Goal: Task Accomplishment & Management: Complete application form

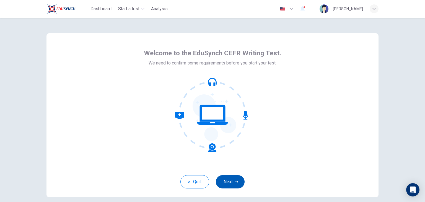
click at [229, 183] on button "Next" at bounding box center [230, 181] width 29 height 13
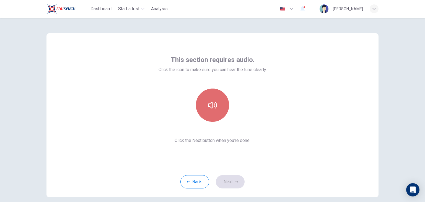
click at [210, 110] on button "button" at bounding box center [212, 104] width 33 height 33
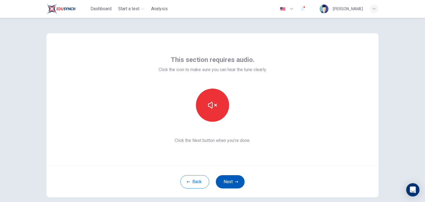
click at [236, 179] on button "Next" at bounding box center [230, 181] width 29 height 13
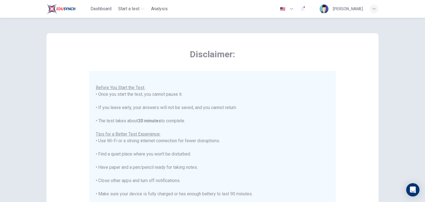
scroll to position [106, 0]
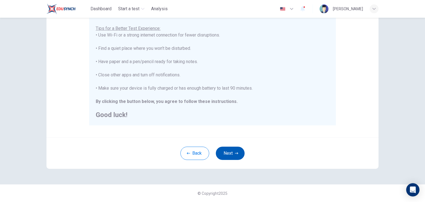
click at [235, 153] on icon "button" at bounding box center [236, 153] width 3 height 3
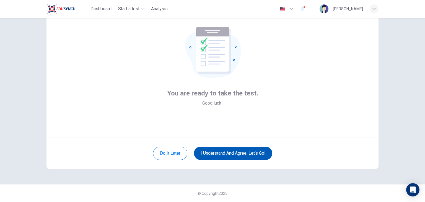
click at [214, 153] on button "I understand and agree. Let’s go!" at bounding box center [233, 153] width 78 height 13
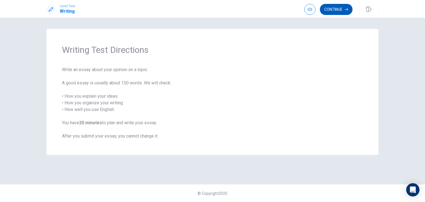
click at [332, 10] on button "Continue" at bounding box center [336, 9] width 33 height 11
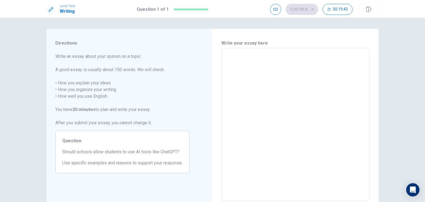
click at [229, 54] on textarea at bounding box center [295, 125] width 140 height 144
type textarea "I"
type textarea "x"
type textarea "I"
type textarea "x"
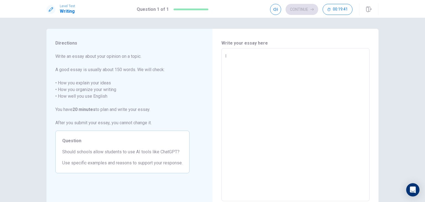
type textarea "I t"
type textarea "x"
type textarea "I th"
type textarea "x"
type textarea "I thi"
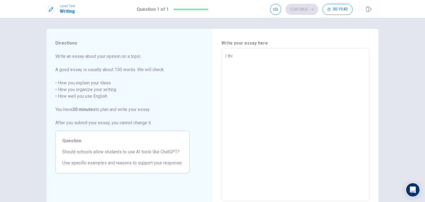
type textarea "x"
type textarea "I thin"
type textarea "x"
type textarea "I think"
type textarea "x"
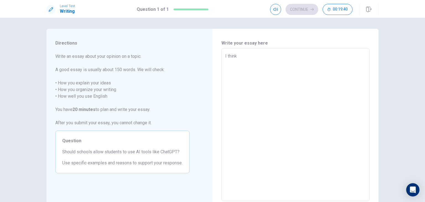
type textarea "I think"
type textarea "x"
type textarea "I think p"
type textarea "x"
type textarea "I think pe"
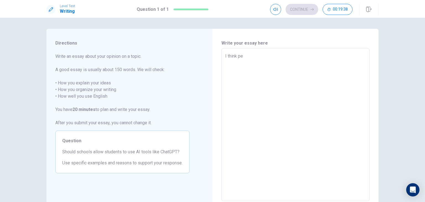
type textarea "x"
type textarea "I think per"
type textarea "x"
type textarea "I think pers"
type textarea "x"
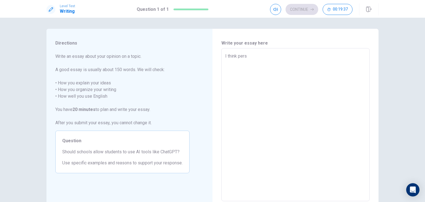
type textarea "I think per"
type textarea "x"
type textarea "I think pers"
type textarea "x"
type textarea "I think perso"
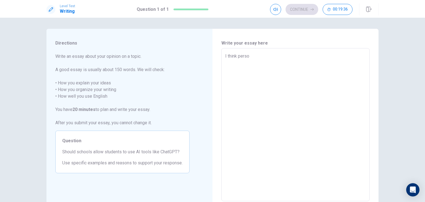
type textarea "x"
type textarea "I think person"
type textarea "x"
type textarea "I think personn"
type textarea "x"
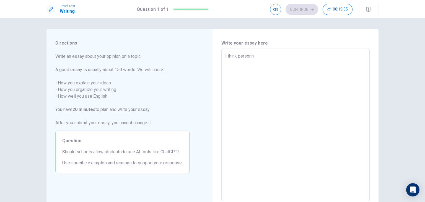
type textarea "I think personna"
type textarea "x"
type textarea "I think personnal"
type textarea "x"
type textarea "I think personnali"
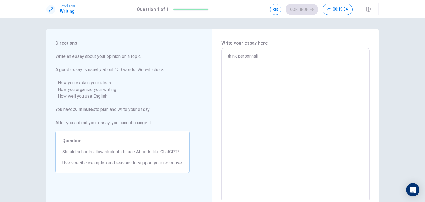
type textarea "x"
type textarea "I think personnalie"
type textarea "x"
type textarea "I think personnalie"
type textarea "x"
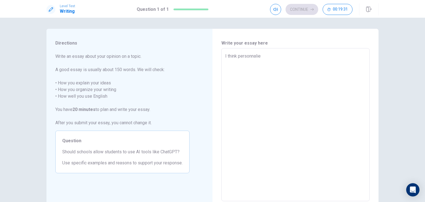
type textarea "I think personnalie"
type textarea "x"
type textarea "I think personnali"
type textarea "x"
type textarea "I think personnal"
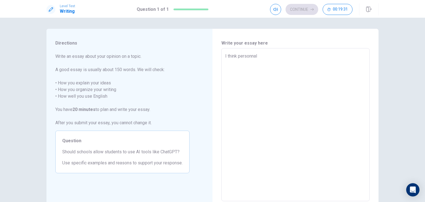
type textarea "x"
type textarea "I think personna"
type textarea "x"
type textarea "I think personn"
type textarea "x"
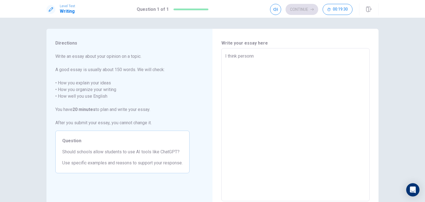
type textarea "I think person"
type textarea "x"
type textarea "I think perso"
type textarea "x"
type textarea "I think pers"
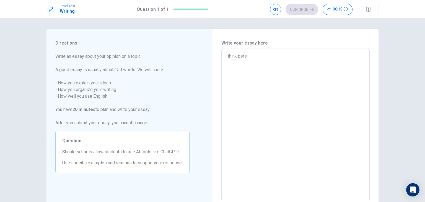
type textarea "x"
type textarea "I think per"
type textarea "x"
type textarea "I think pe"
type textarea "x"
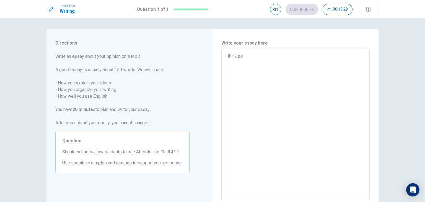
type textarea "I think p"
type textarea "x"
type textarea "I think"
type textarea "x"
type textarea "I think t"
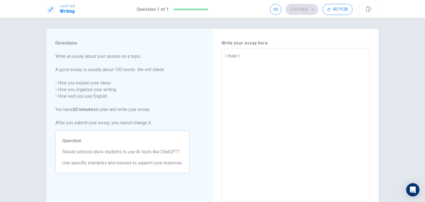
type textarea "x"
type textarea "I think th"
type textarea "x"
type textarea "I think tha"
type textarea "x"
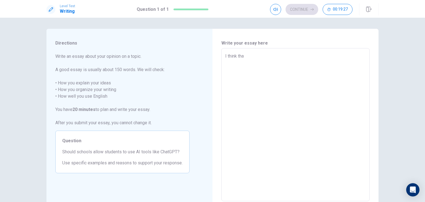
type textarea "I think that"
type textarea "x"
type textarea "I think that"
type textarea "x"
type textarea "I think that s"
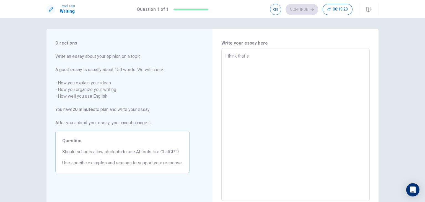
type textarea "x"
type textarea "I think that st"
type textarea "x"
type textarea "I think that stu"
type textarea "x"
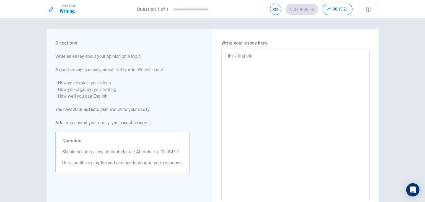
type textarea "I think that stud"
type textarea "x"
type textarea "I think that stude"
type textarea "x"
type textarea "I think that studen"
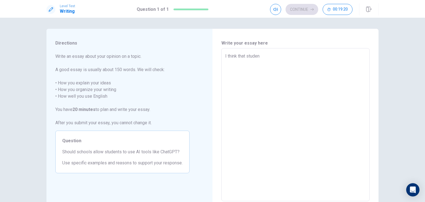
type textarea "x"
type textarea "I think that student"
type textarea "x"
type textarea "I think that students"
type textarea "x"
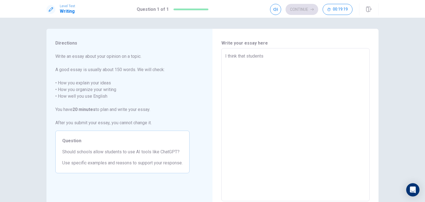
type textarea "I think that students"
type textarea "x"
type textarea "I think that students s"
type textarea "x"
type textarea "I think that students sjh"
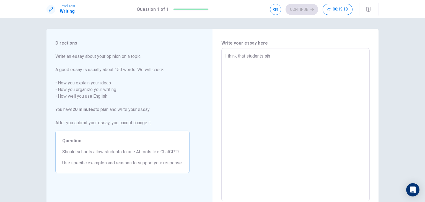
type textarea "x"
type textarea "I think that students sj"
type textarea "x"
type textarea "I think that students s"
type textarea "x"
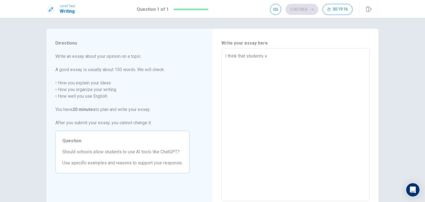
type textarea "I think that students sh"
type textarea "x"
type textarea "I think that students sho"
type textarea "x"
type textarea "I think that students shou"
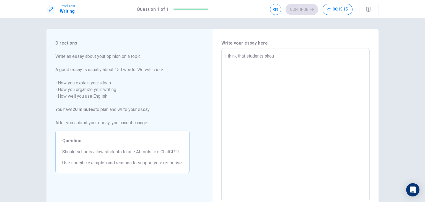
type textarea "x"
type textarea "I think that students shoul"
type textarea "x"
type textarea "I think that students should"
type textarea "x"
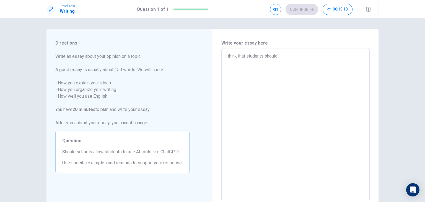
type textarea "I think that students should"
type textarea "x"
type textarea "I think that students should b"
type textarea "x"
type textarea "I think that students should be"
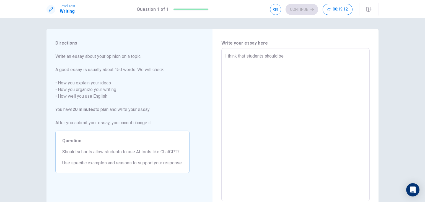
type textarea "x"
type textarea "I think that students should be"
type textarea "x"
type textarea "I think that students should be a"
type textarea "x"
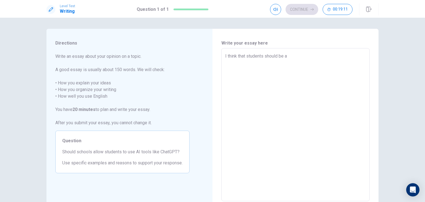
type textarea "I think that students should be al"
type textarea "x"
type textarea "I think that students should be all"
type textarea "x"
type textarea "I think that students should be allo"
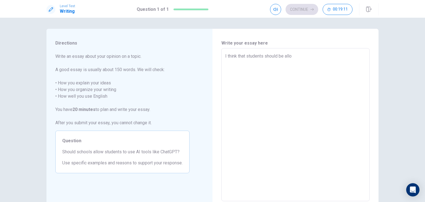
type textarea "x"
type textarea "I think that students should be allow"
type textarea "x"
type textarea "I think that students should be allowe"
type textarea "x"
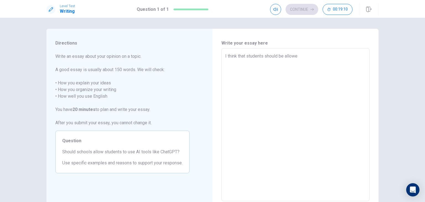
type textarea "I think that students should be allowed"
type textarea "x"
type textarea "I think that students should be allowed"
type textarea "x"
type textarea "I think that students should be allowed t"
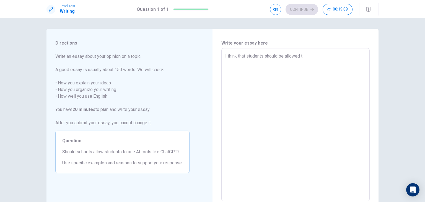
type textarea "x"
type textarea "I think that students should be allowed to"
type textarea "x"
type textarea "I think that students should be allowed to"
type textarea "x"
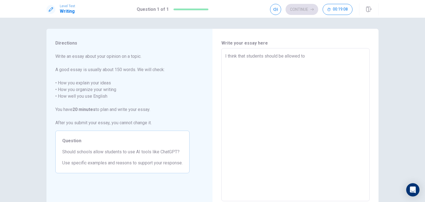
type textarea "I think that students should be allowed to u"
type textarea "x"
type textarea "I think that students should be allowed to us"
type textarea "x"
type textarea "I think that students should be allowed to use"
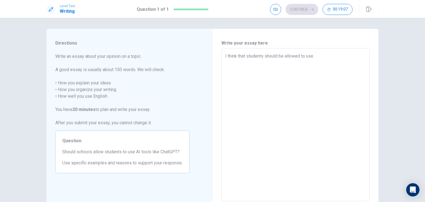
type textarea "x"
type textarea "I think that students should be allowed to use"
type textarea "x"
type textarea "I think that students should be allowed to use Q"
type textarea "x"
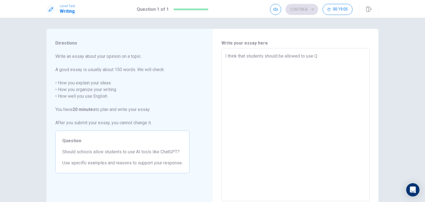
type textarea "I think that students should be allowed to use"
type textarea "x"
type textarea "I think that students should be allowed to use A"
type textarea "x"
type textarea "I think that students should be allowed to use AI"
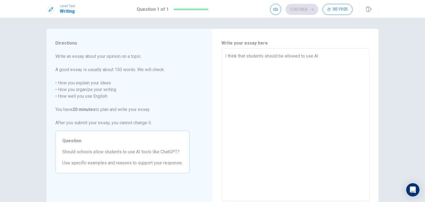
type textarea "x"
type textarea "I think that students should be allowed to use AI"
type textarea "x"
type textarea "I think that students should be allowed to use AI b"
type textarea "x"
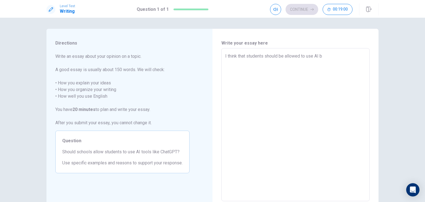
type textarea "I think that students should be allowed to use AI bu"
type textarea "x"
type textarea "I think that students should be allowed to use AI but"
type textarea "x"
type textarea "I think that students should be allowed to use AI but"
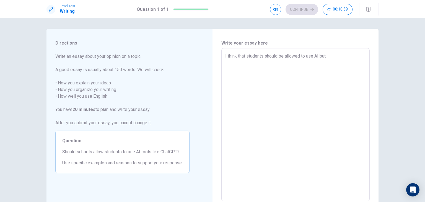
type textarea "x"
type textarea "I think that students should be allowed to use AI but o"
type textarea "x"
type textarea "I think that students should be allowed to use AI but on"
type textarea "x"
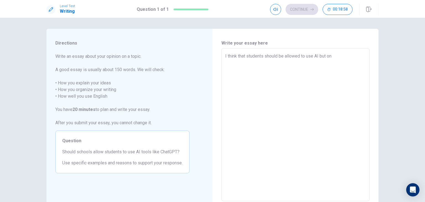
type textarea "I think that students should be allowed to use AI but onl"
type textarea "x"
type textarea "I think that students should be allowed to use AI but only"
type textarea "x"
type textarea "I think that students should be allowed to use AI but only"
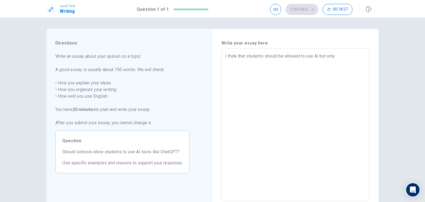
type textarea "x"
type textarea "I think that students should be allowed to use AI but only i"
type textarea "x"
type textarea "I think that students should be allowed to use AI but only if"
type textarea "x"
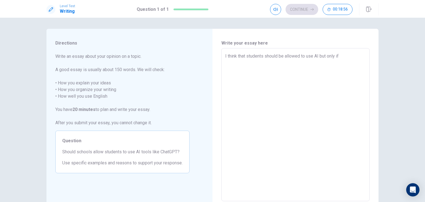
type textarea "I think that students should be allowed to use AI but only if"
type textarea "x"
type textarea "I think that students should be allowed to use AI but only if t"
type textarea "x"
type textarea "I think that students should be allowed to use AI but only if th"
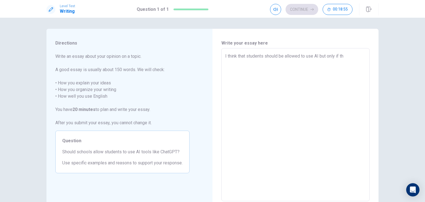
type textarea "x"
type textarea "I think that students should be allowed to use AI but only if the"
type textarea "x"
type textarea "I think that students should be allowed to use AI but only if they"
type textarea "x"
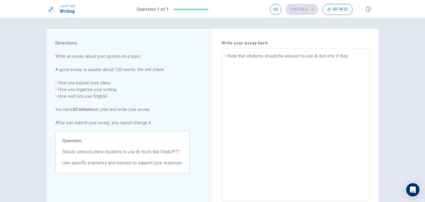
type textarea "I think that students should be allowed to use AI but only if they"
type textarea "x"
type textarea "I think that students should be allowed to use AI but only if they y"
type textarea "x"
type textarea "I think that students should be allowed to use AI but only if they yo"
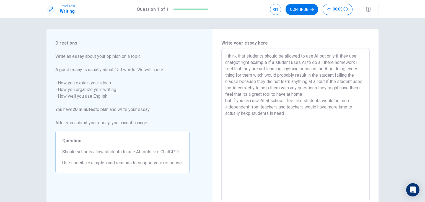
click at [247, 113] on textarea "I think that students should be allowed to use AI but only if they use chatgpt …" at bounding box center [295, 125] width 140 height 144
click at [287, 115] on textarea "I think that students should be allowed to use AI but only if they use chatgpt …" at bounding box center [295, 125] width 140 height 144
click at [259, 75] on textarea "I think that students should be allowed to use AI but only if they use chatgpt …" at bounding box center [295, 125] width 140 height 144
click at [336, 114] on textarea "I think that students should be allowed to use AI but only if they use chatgpt …" at bounding box center [295, 125] width 140 height 144
click at [225, 56] on textarea "I think that students should be allowed to use AI but only if they use chatgpt …" at bounding box center [295, 125] width 140 height 144
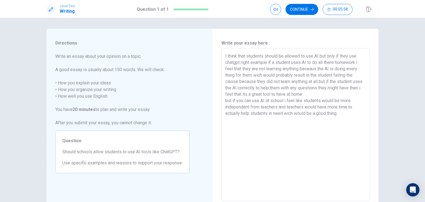
click at [248, 63] on textarea "I think that students should be allowed to use AI but only if they use chatgpt …" at bounding box center [295, 125] width 140 height 144
click at [249, 62] on textarea "I think that students should be allowed to use AI but only if they use chatgpt …" at bounding box center [295, 125] width 140 height 144
click at [253, 63] on textarea "I think that students should be allowed to use AI but only if they use chatgpt …" at bounding box center [295, 125] width 140 height 144
click at [298, 69] on textarea "I think that students should be allowed to use AI but only if they use chatgpt …" at bounding box center [295, 125] width 140 height 144
click at [304, 69] on textarea "I think that students should be allowed to use AI but only if they use chatgpt …" at bounding box center [295, 125] width 140 height 144
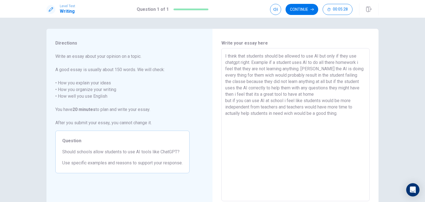
click at [236, 82] on textarea "I think that students should be allowed to use AI but only if they use chatgpt …" at bounding box center [295, 125] width 140 height 144
click at [241, 81] on textarea "I think that students should be allowed to use AI but only if they use chatgpt …" at bounding box center [295, 125] width 140 height 144
click at [319, 82] on textarea "I think that students should be allowed to use AI but only if they use chatgpt …" at bounding box center [295, 125] width 140 height 144
click at [323, 80] on textarea "I think that students should be allowed to use AI but only if they use chatgpt …" at bounding box center [295, 125] width 140 height 144
click at [313, 95] on textarea "I think that students should be allowed to use AI but only if they use chatgpt …" at bounding box center [295, 125] width 140 height 144
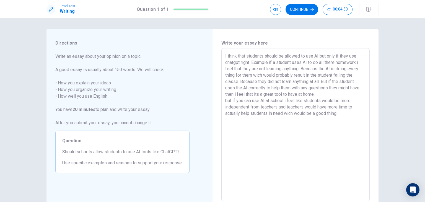
click at [225, 100] on textarea "I think that students should be allowed to use AI but only if they use chatgpt …" at bounding box center [295, 125] width 140 height 144
click at [276, 107] on textarea "I think that students should be allowed to use AI but only if they use chatgpt …" at bounding box center [295, 125] width 140 height 144
click at [281, 108] on textarea "I think that students should be allowed to use AI but only if they use chatgpt …" at bounding box center [295, 125] width 140 height 144
click at [301, 8] on button "Continue" at bounding box center [301, 9] width 33 height 11
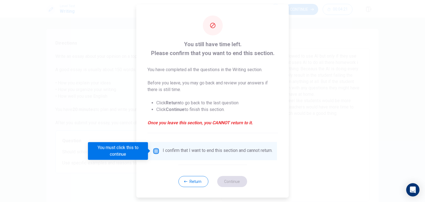
click at [157, 150] on input "You must click this to continue" at bounding box center [156, 151] width 7 height 7
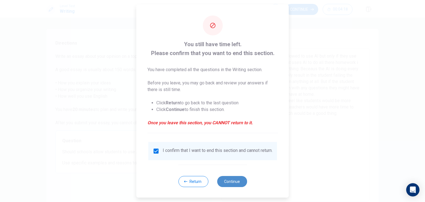
click at [226, 186] on button "Continue" at bounding box center [232, 181] width 30 height 11
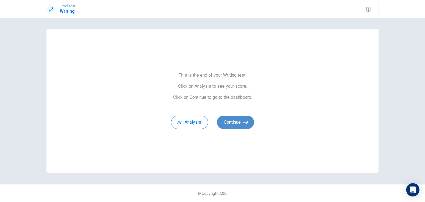
click at [233, 128] on button "Continue" at bounding box center [235, 122] width 37 height 13
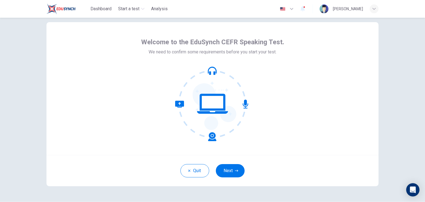
scroll to position [12, 0]
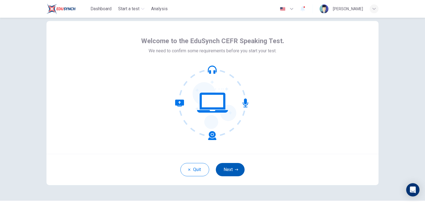
click at [220, 171] on button "Next" at bounding box center [230, 169] width 29 height 13
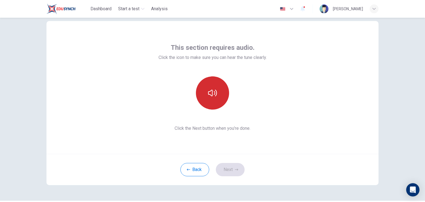
click at [213, 87] on button "button" at bounding box center [212, 92] width 33 height 33
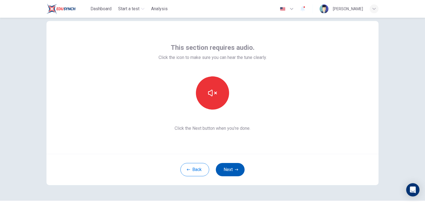
click at [229, 170] on button "Next" at bounding box center [230, 169] width 29 height 13
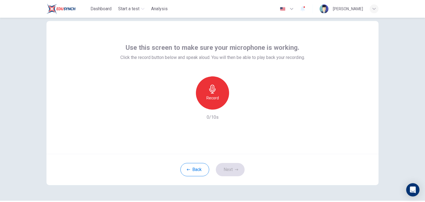
click at [140, 98] on div "Record 0/10s" at bounding box center [212, 98] width 184 height 44
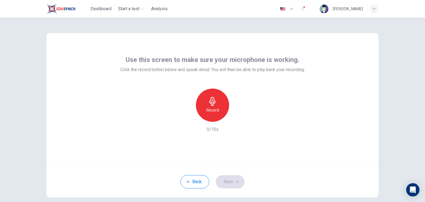
click at [124, 147] on div "Use this screen to make sure your microphone is working. Click the record butto…" at bounding box center [212, 99] width 332 height 133
click at [204, 113] on div "Record" at bounding box center [212, 104] width 33 height 33
click at [228, 182] on button "Next" at bounding box center [230, 181] width 29 height 13
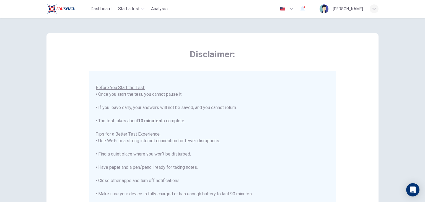
scroll to position [106, 0]
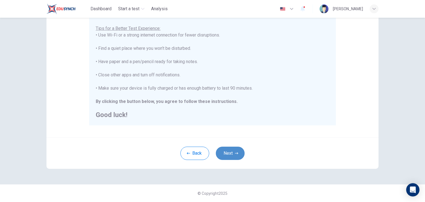
click at [224, 153] on button "Next" at bounding box center [230, 153] width 29 height 13
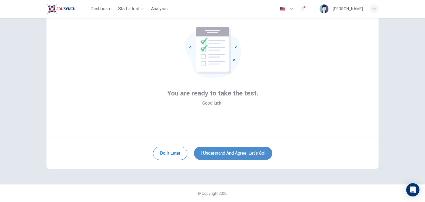
click at [224, 154] on button "I understand and agree. Let’s go!" at bounding box center [233, 153] width 78 height 13
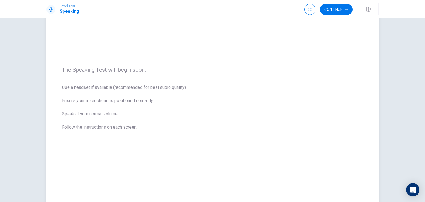
scroll to position [37, 0]
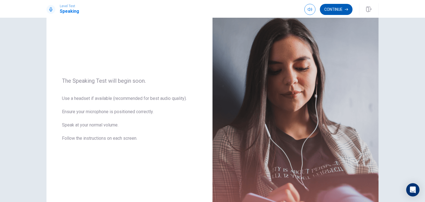
click at [325, 12] on button "Continue" at bounding box center [336, 9] width 33 height 11
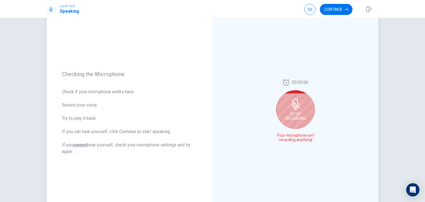
click at [288, 114] on span "Stop Recording" at bounding box center [295, 116] width 21 height 9
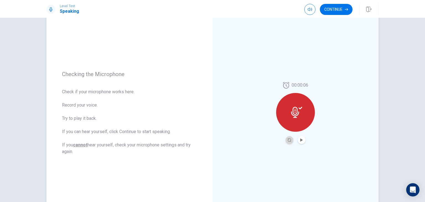
click at [288, 143] on button "Record Again" at bounding box center [289, 140] width 8 height 8
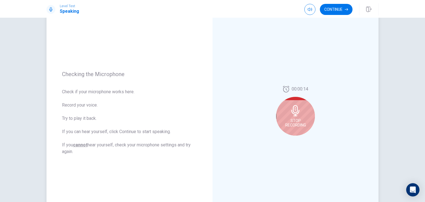
click at [288, 120] on span "Stop Recording" at bounding box center [295, 122] width 21 height 9
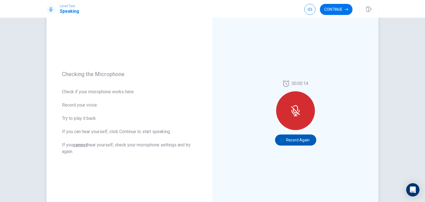
click at [280, 141] on icon "button" at bounding box center [281, 139] width 3 height 3
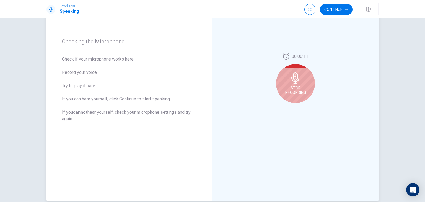
scroll to position [76, 0]
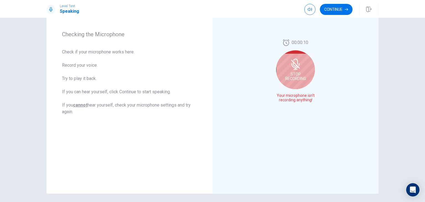
click at [290, 90] on div "00:00:10 Stop Recording Your microphone isn't recording anything!" at bounding box center [295, 72] width 40 height 67
click at [293, 77] on span "Stop Recording" at bounding box center [295, 76] width 21 height 9
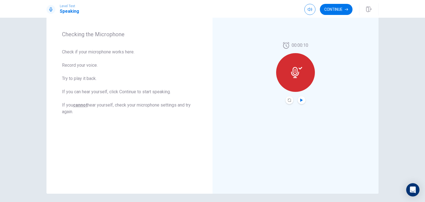
click at [300, 101] on icon "Play Audio" at bounding box center [301, 99] width 3 height 3
click at [296, 80] on div at bounding box center [295, 72] width 39 height 39
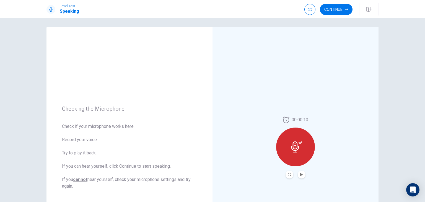
scroll to position [0, 0]
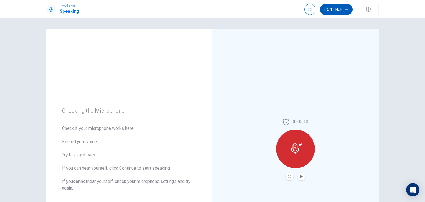
click at [333, 7] on button "Continue" at bounding box center [336, 9] width 33 height 11
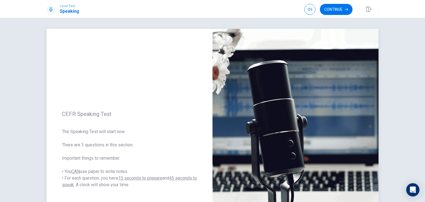
scroll to position [11, 0]
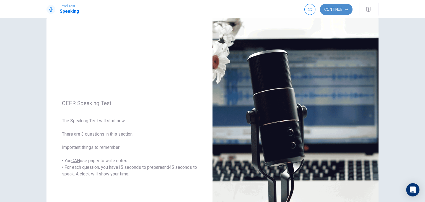
click at [327, 14] on button "Continue" at bounding box center [336, 9] width 33 height 11
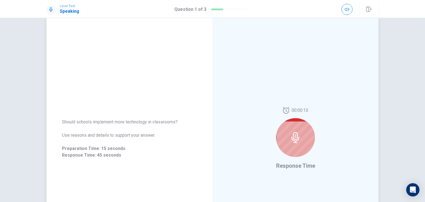
click at [302, 146] on div at bounding box center [295, 137] width 39 height 39
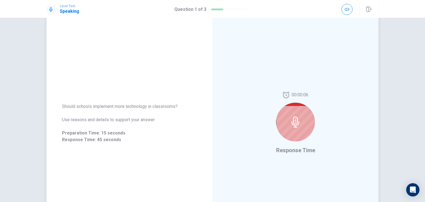
scroll to position [26, 0]
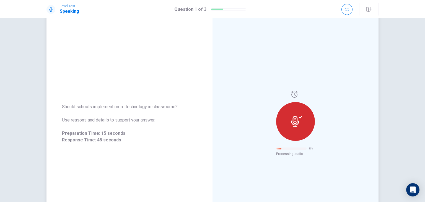
click at [283, 129] on div at bounding box center [295, 121] width 39 height 39
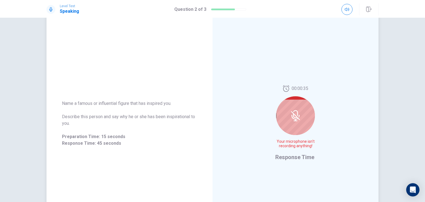
click at [285, 158] on span "Response Time" at bounding box center [294, 157] width 39 height 7
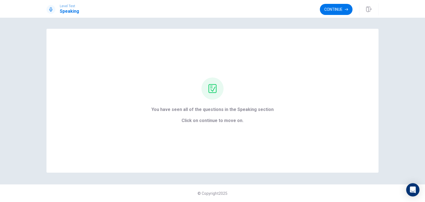
scroll to position [0, 0]
click at [326, 8] on button "Continue" at bounding box center [336, 9] width 33 height 11
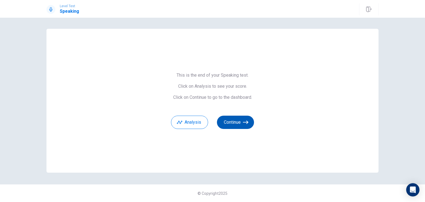
click at [232, 121] on button "Continue" at bounding box center [235, 122] width 37 height 13
